Goal: Find specific page/section: Find specific page/section

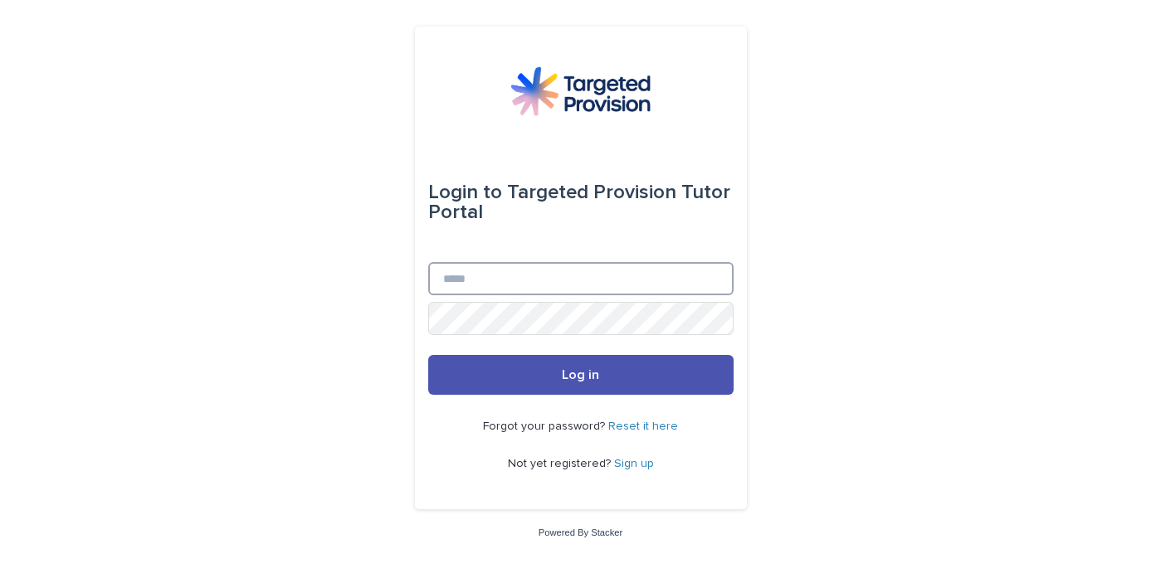
click at [629, 266] on input "Email" at bounding box center [580, 278] width 305 height 33
type input "**********"
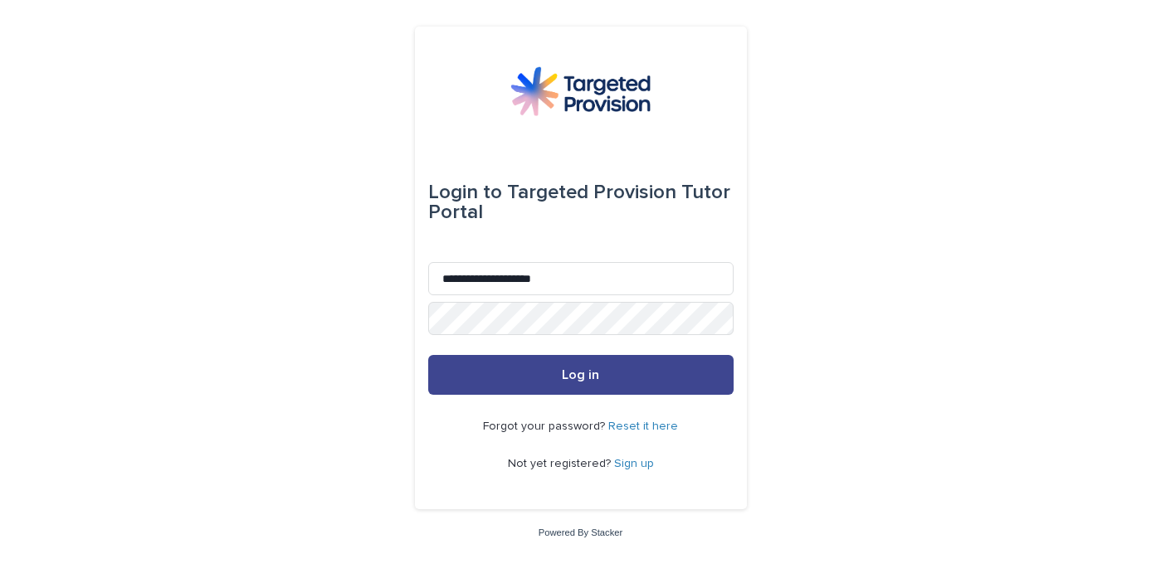
click at [614, 362] on button "Log in" at bounding box center [580, 375] width 305 height 40
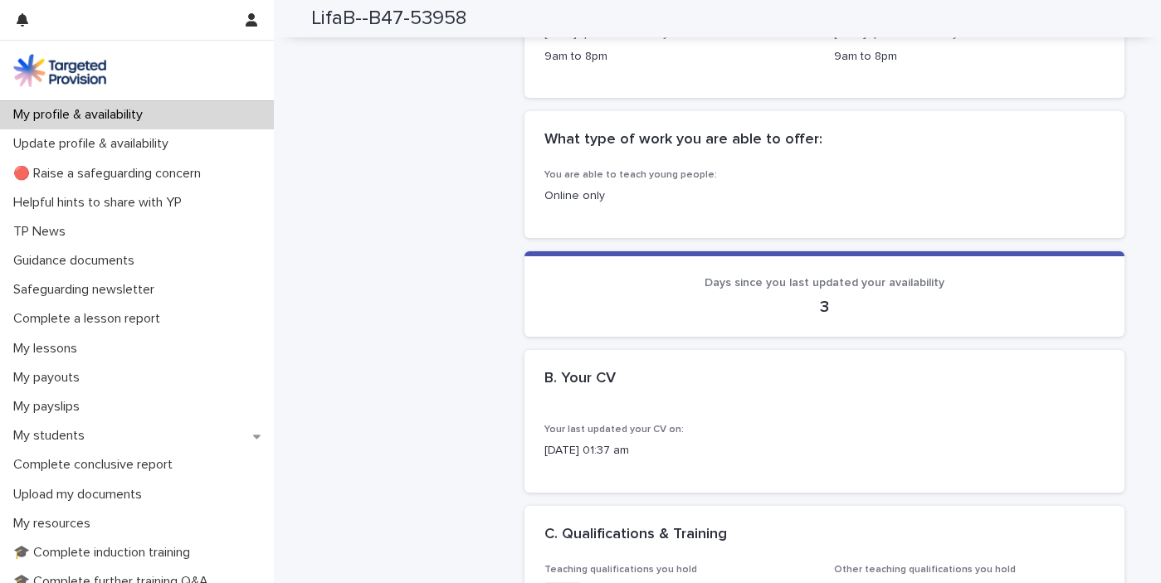
scroll to position [850, 0]
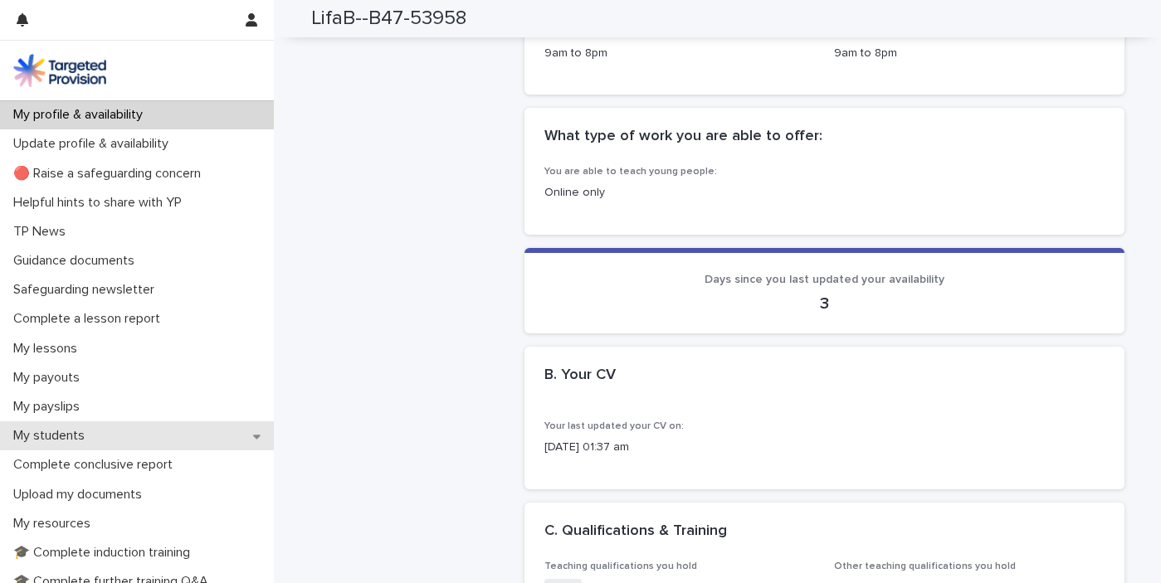
click at [51, 441] on p "My students" at bounding box center [52, 436] width 91 height 16
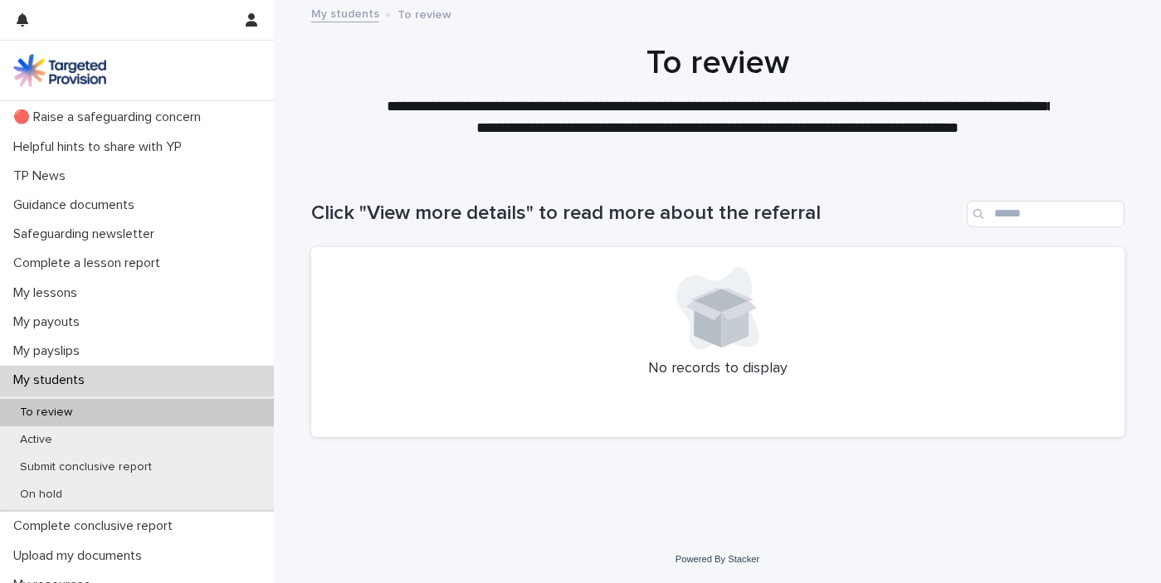
scroll to position [70, 0]
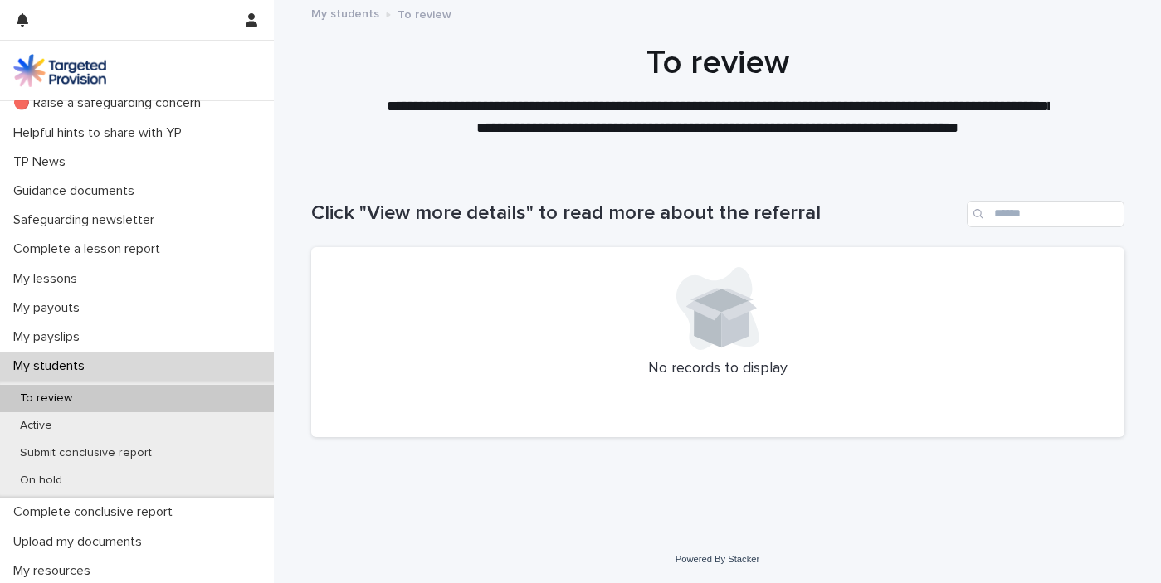
click at [32, 397] on p "To review" at bounding box center [46, 399] width 79 height 14
click at [41, 422] on p "Active" at bounding box center [36, 426] width 59 height 14
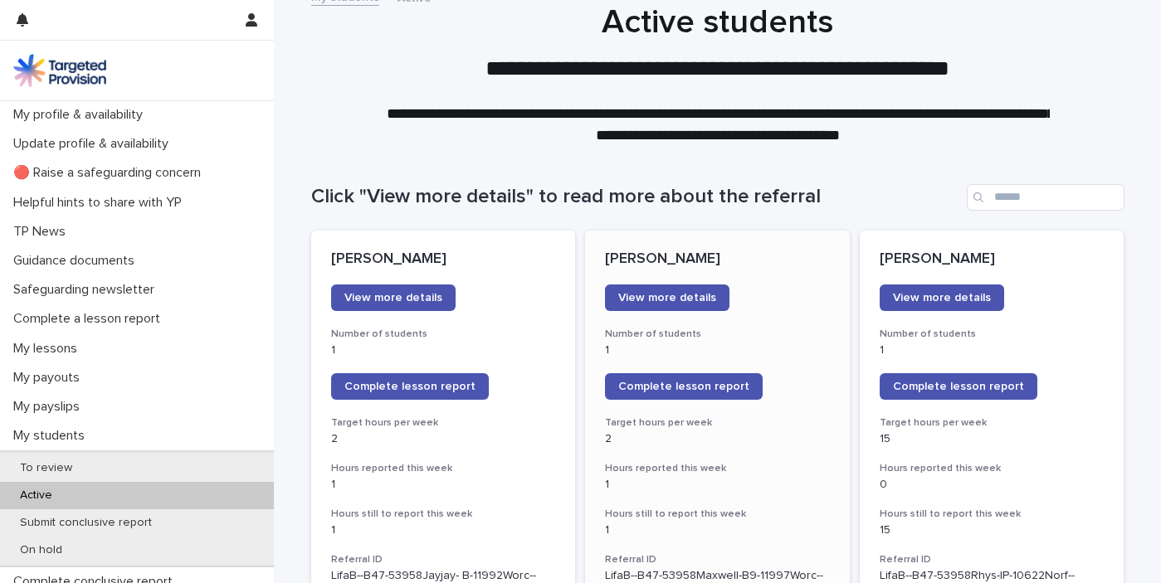
scroll to position [12, 0]
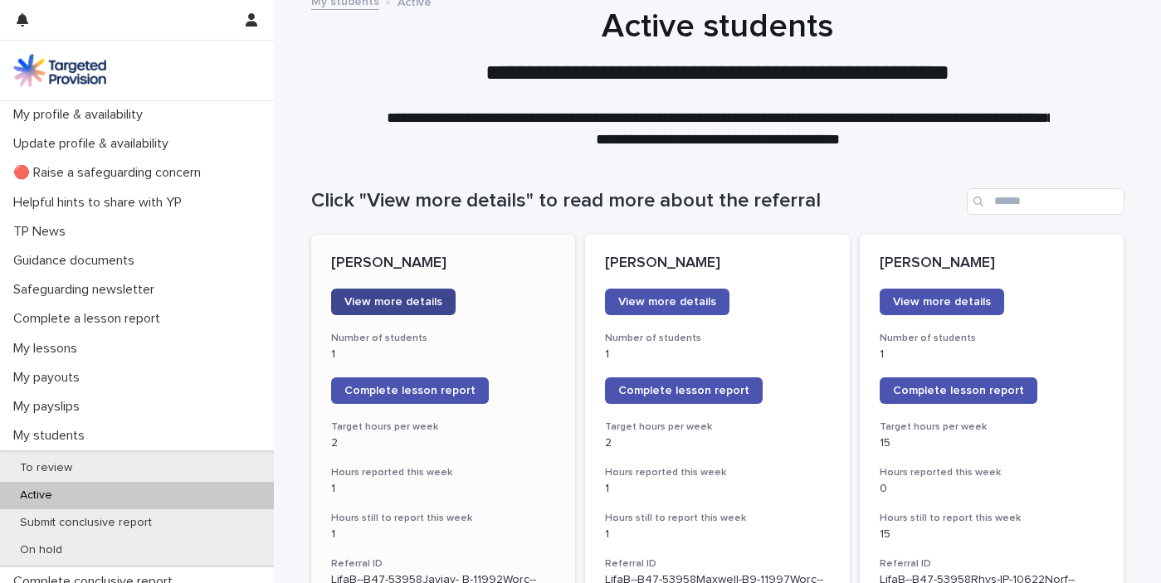
click at [419, 302] on span "View more details" at bounding box center [393, 302] width 98 height 12
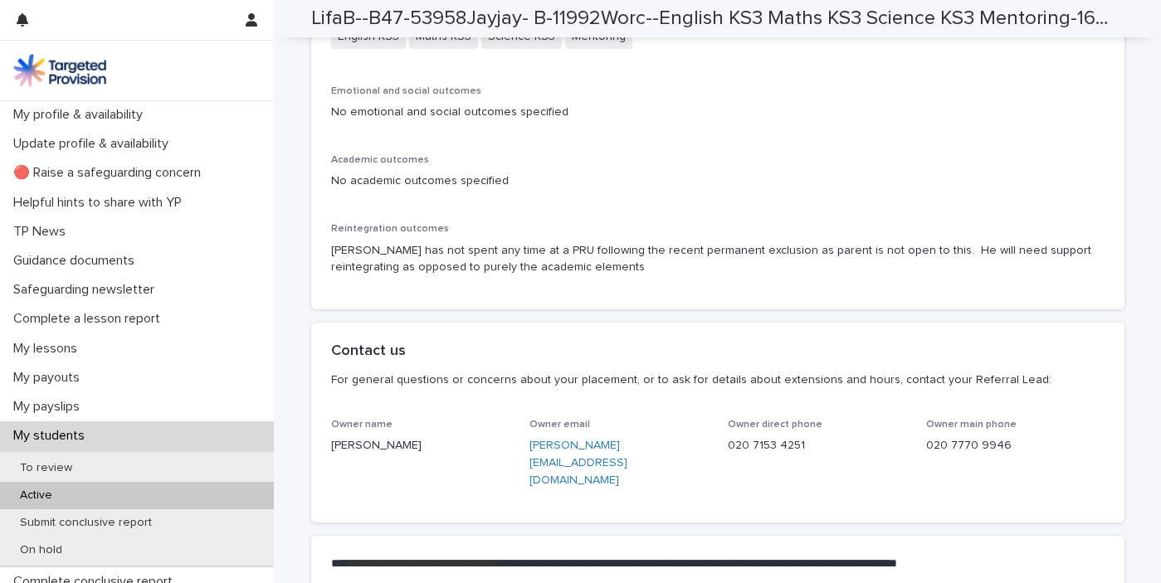
scroll to position [3746, 0]
